Goal: Task Accomplishment & Management: Manage account settings

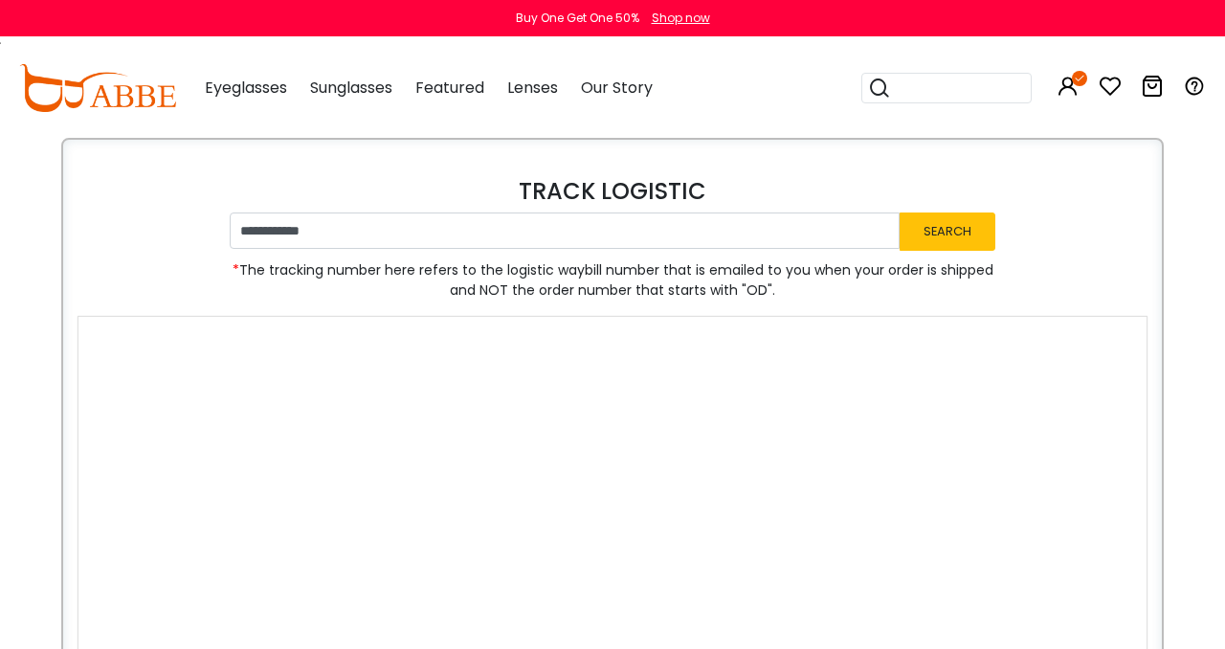
click at [1110, 85] on icon at bounding box center [1109, 86] width 23 height 23
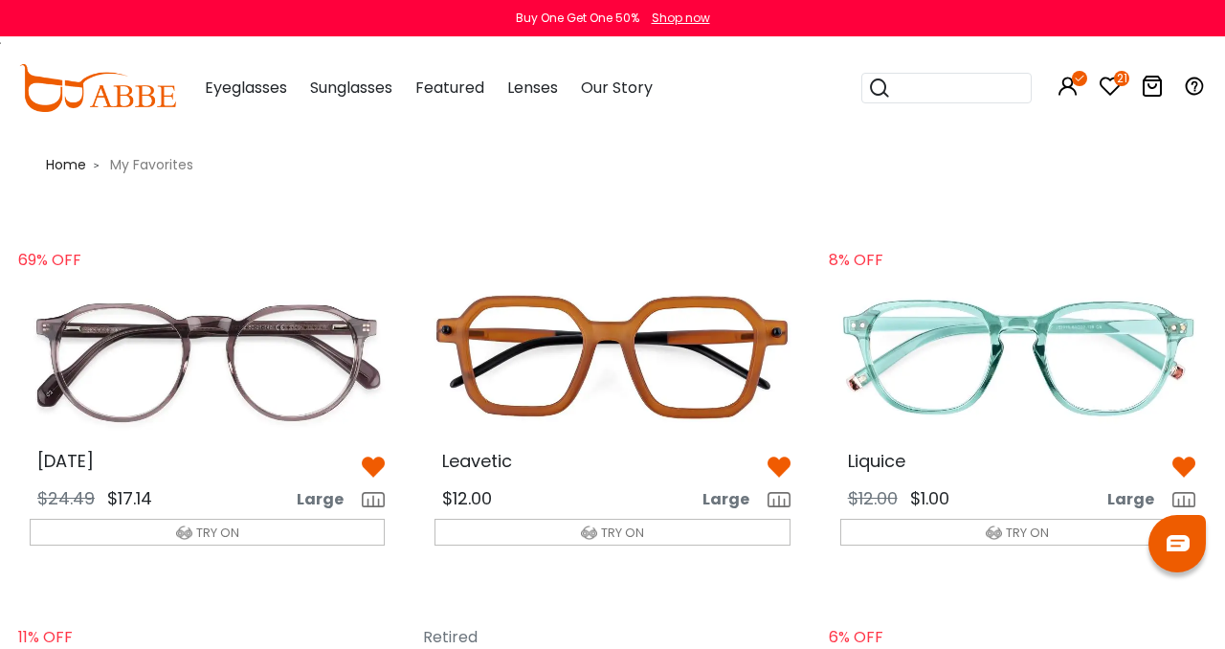
click at [1068, 85] on icon at bounding box center [1067, 86] width 23 height 23
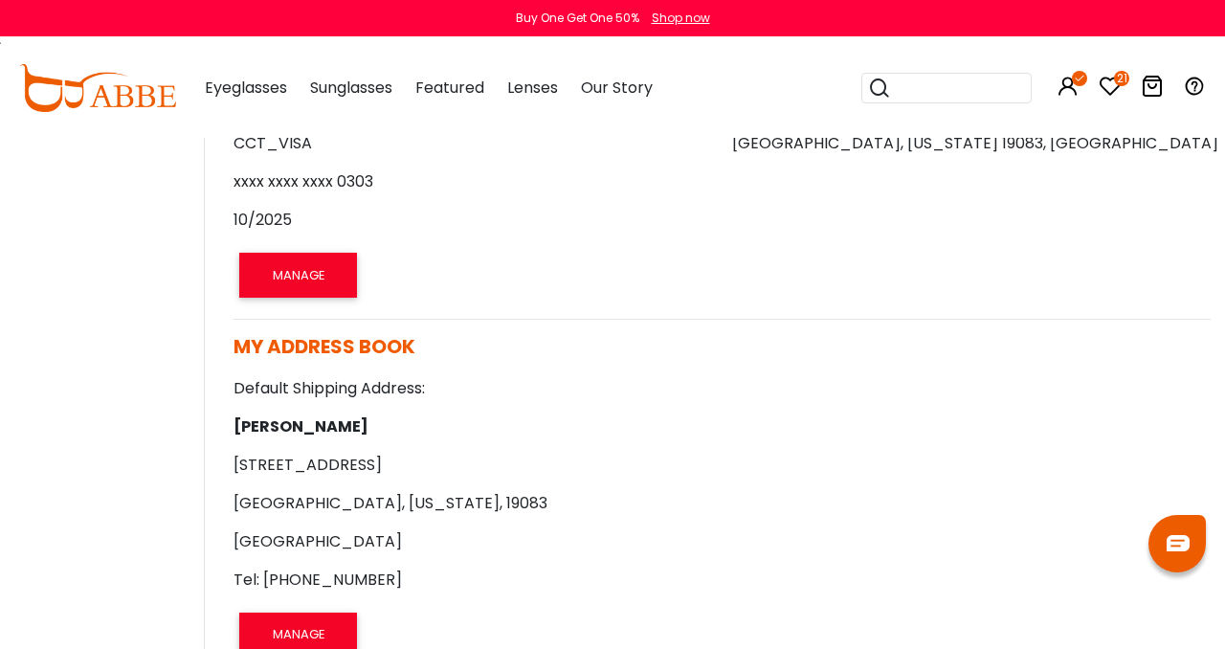
scroll to position [742, 0]
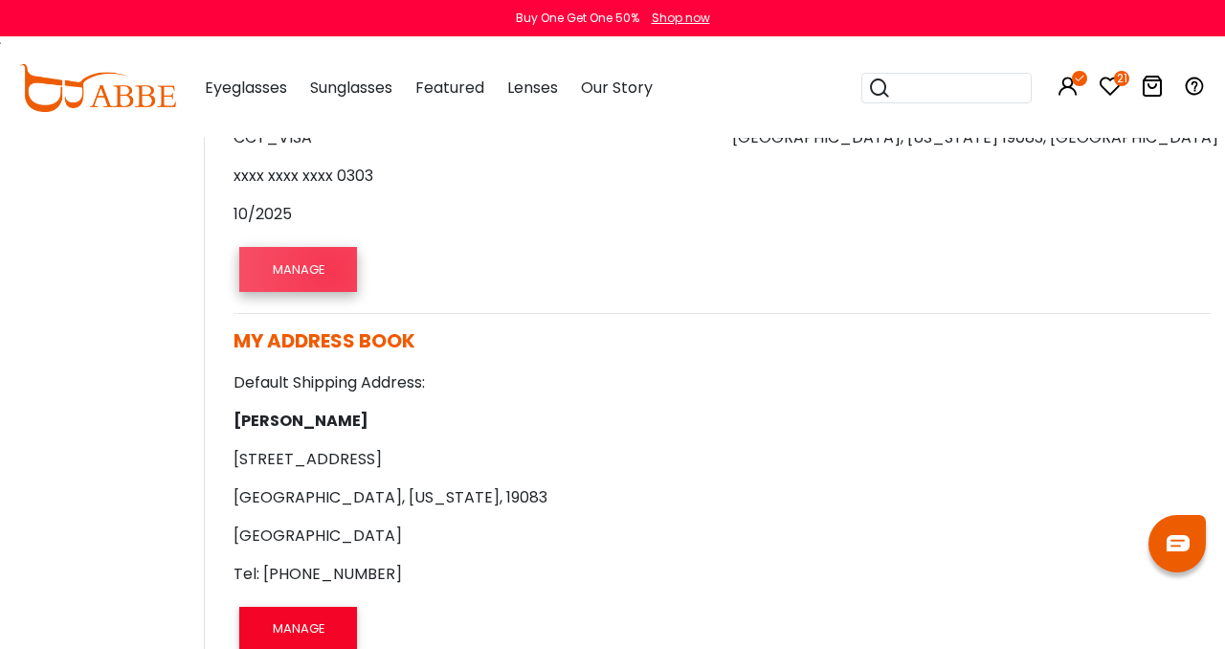
click at [330, 272] on button "MANAGE" at bounding box center [297, 269] width 117 height 44
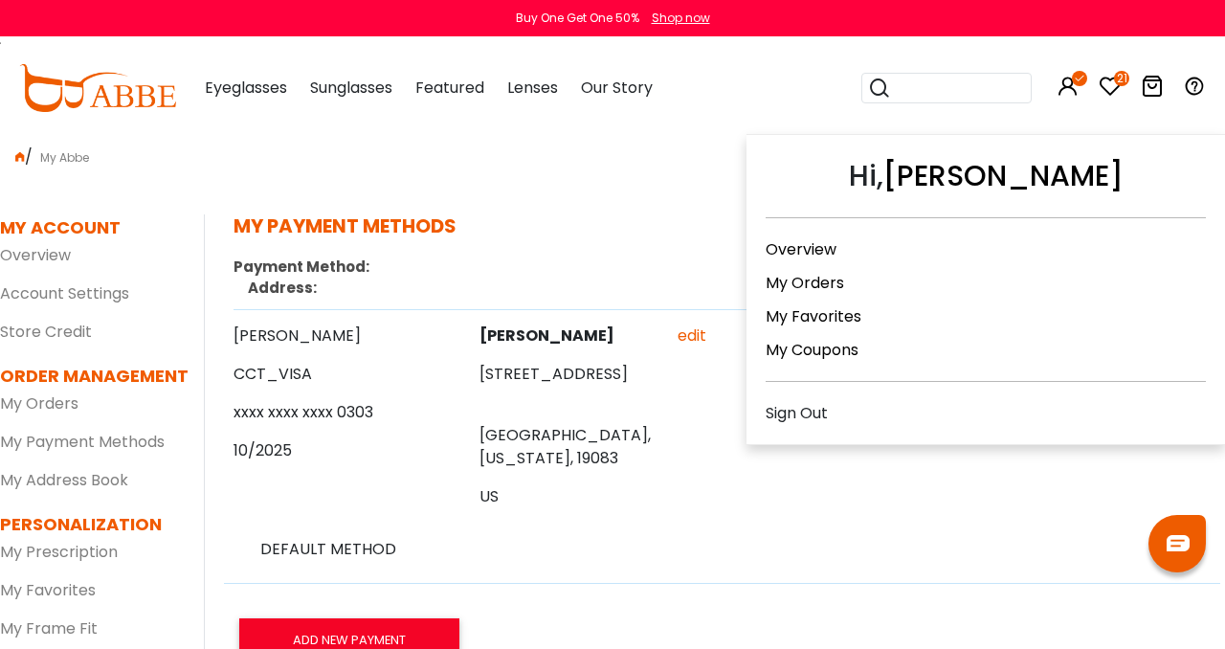
click at [803, 275] on link "My Orders" at bounding box center [804, 283] width 78 height 22
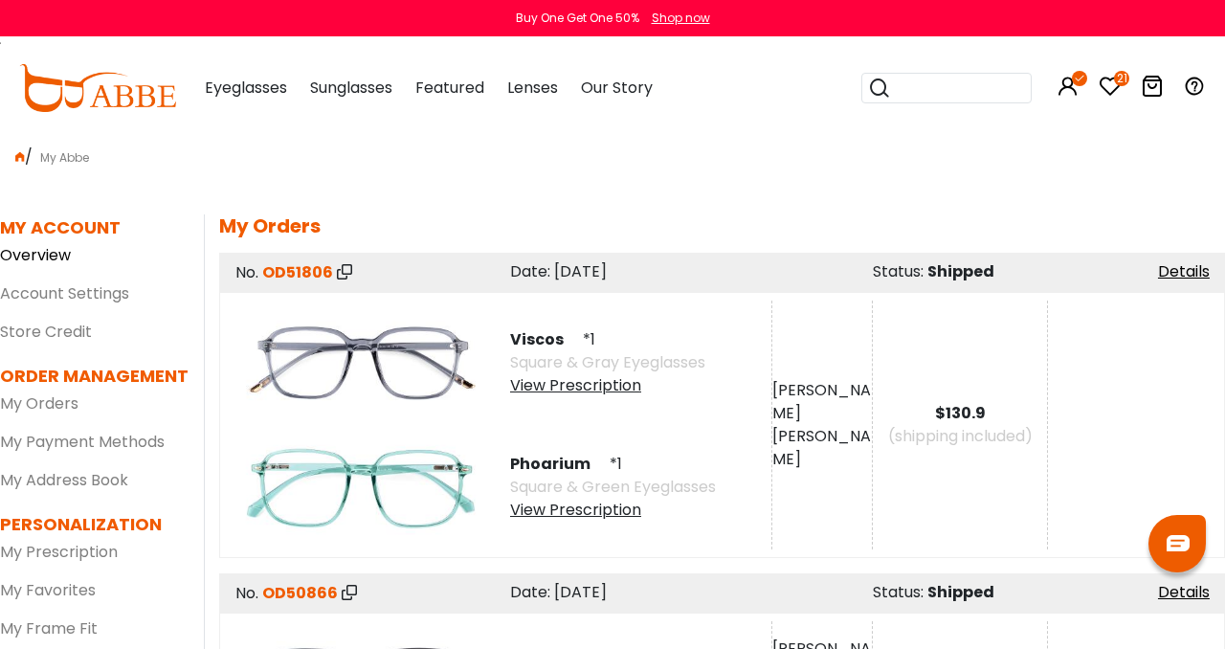
click at [43, 255] on link "Overview" at bounding box center [35, 255] width 71 height 22
